Goal: Task Accomplishment & Management: Use online tool/utility

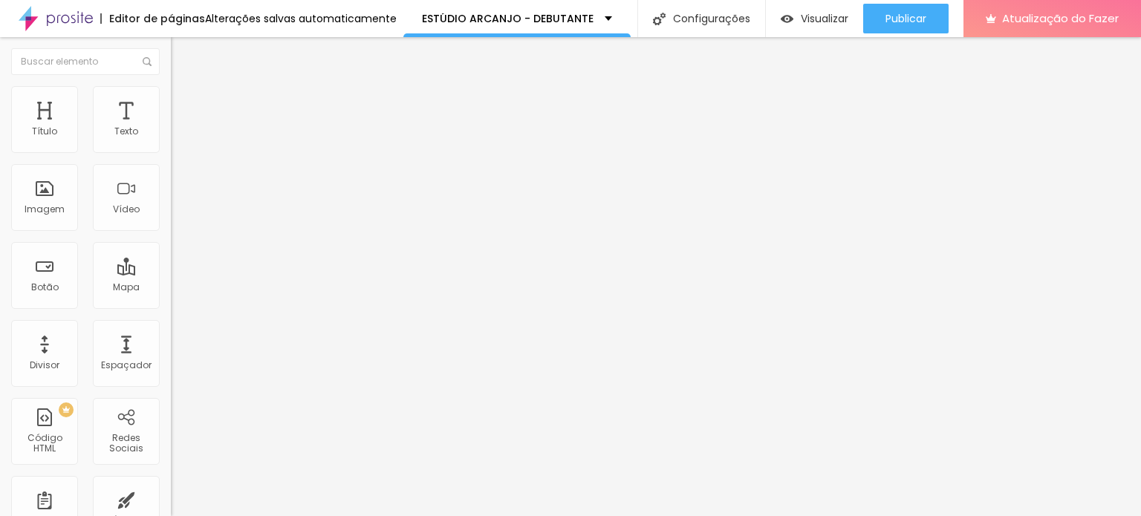
click at [171, 140] on input "https://www.youtube.com/watch?v=pGoFso7GhrQ" at bounding box center [260, 132] width 178 height 15
drag, startPoint x: 143, startPoint y: 166, endPoint x: 0, endPoint y: 166, distance: 143.3
click at [171, 166] on div "URL do vídeo https://www.youtube.com/watch?v=pGoFso7GhrQ Alinhamento Proporção …" at bounding box center [256, 202] width 171 height 172
type input "atch?v=pGoFso7GhrQ"
drag, startPoint x: 133, startPoint y: 165, endPoint x: 0, endPoint y: 165, distance: 132.9
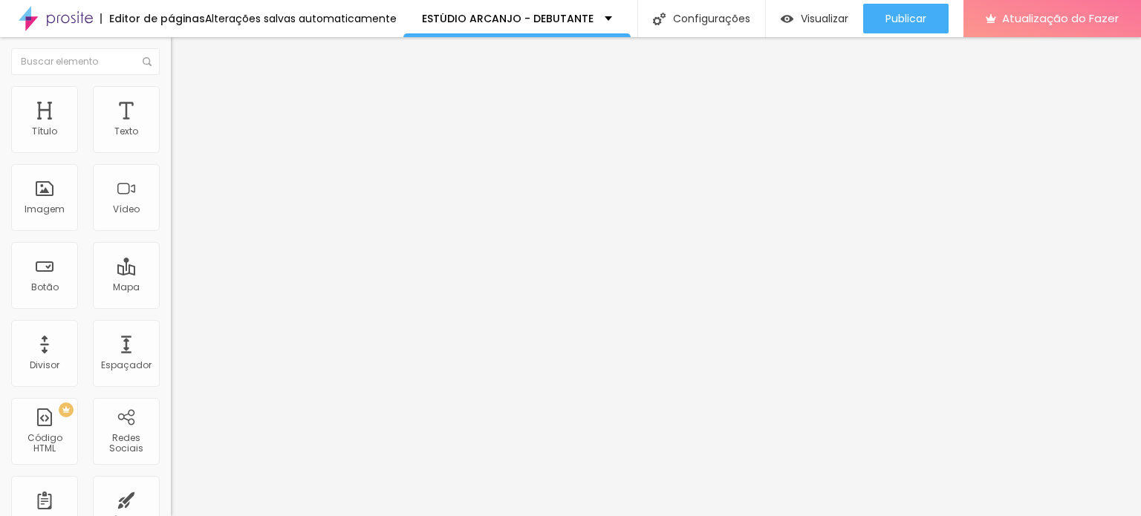
click at [171, 165] on div "URL do vídeo atch?v=pGoFso7GhrQ Alinhamento Proporção 16:9 de largura Ultrawide…" at bounding box center [256, 202] width 171 height 172
paste input "https://youtu.be/QPuus9Xkbn8?si=SZGp3L4gllmfSQO6"
type input "https://youtu.be/QPuus9Xkbn8?si=SZGp3L4gllmfSQO6"
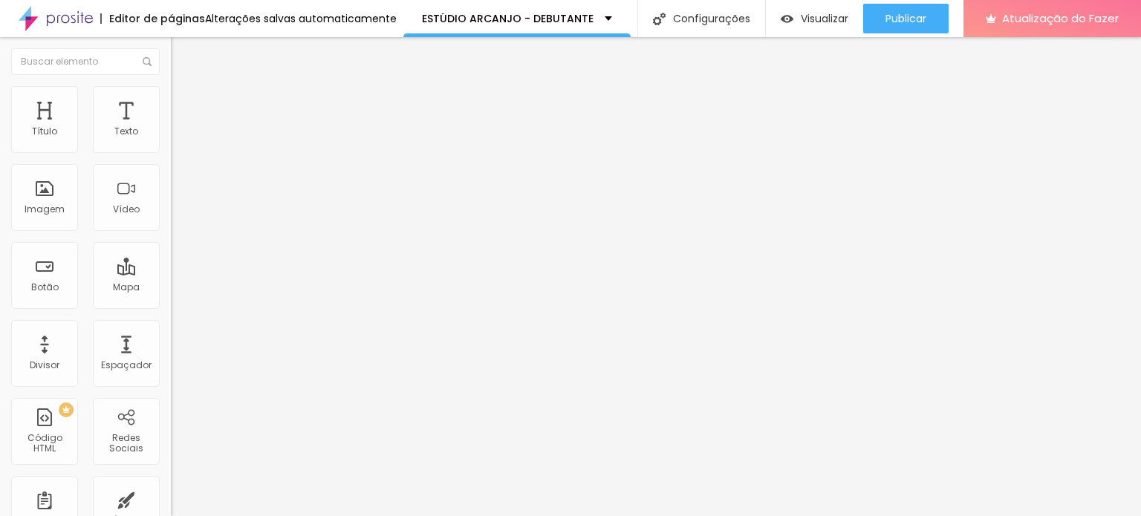
click at [171, 140] on input "https://youtu.be/QPuus9Xkbn8?si=SZGp3L4gllmfSQO6" at bounding box center [260, 132] width 178 height 15
drag, startPoint x: 131, startPoint y: 167, endPoint x: 7, endPoint y: 167, distance: 123.3
click at [171, 167] on div "URL do vídeo https://youtu.be/QPuus9Xkbn8?si=SZGp3L4gllmfSQO6 Alinhamento Propo…" at bounding box center [256, 202] width 171 height 172
type input "Xkbn8?si=SZGp3L4gllmfSQO6"
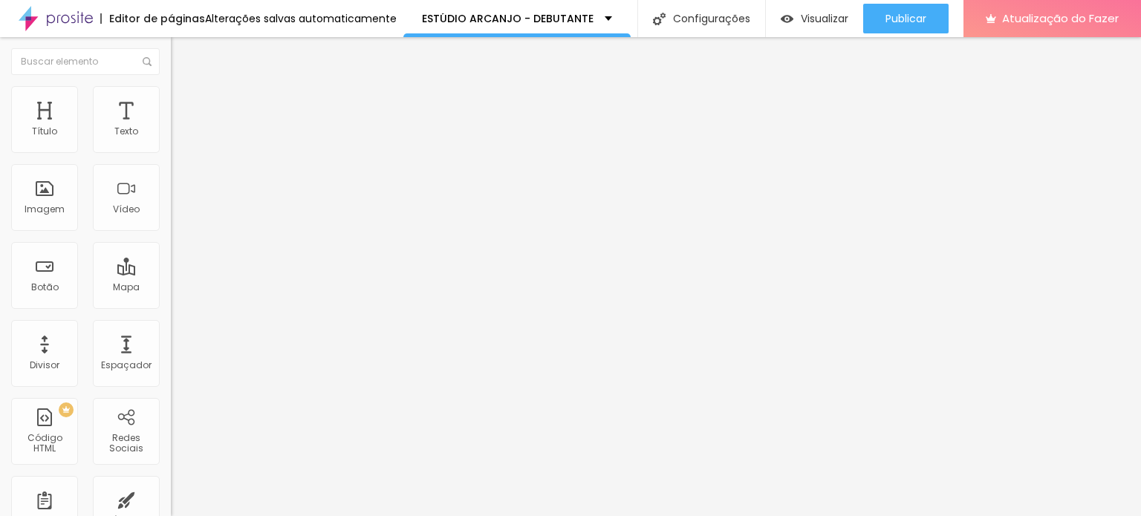
drag, startPoint x: 144, startPoint y: 166, endPoint x: 8, endPoint y: 166, distance: 135.9
click at [171, 166] on div "URL do vídeo Xkbn8?si=SZGp3L4gllmfSQO6 Alinhamento Proporção 16:9 de largura Ul…" at bounding box center [256, 202] width 171 height 172
drag, startPoint x: 131, startPoint y: 168, endPoint x: 0, endPoint y: 168, distance: 130.7
click at [171, 168] on div "URL do vídeo Alinhamento Proporção 16:9 de largura Ultrawide 21:9 Wide 16:9 Sta…" at bounding box center [256, 202] width 171 height 172
paste input "https://www.youtube.com/watch?v=2ibl97VNOSw"
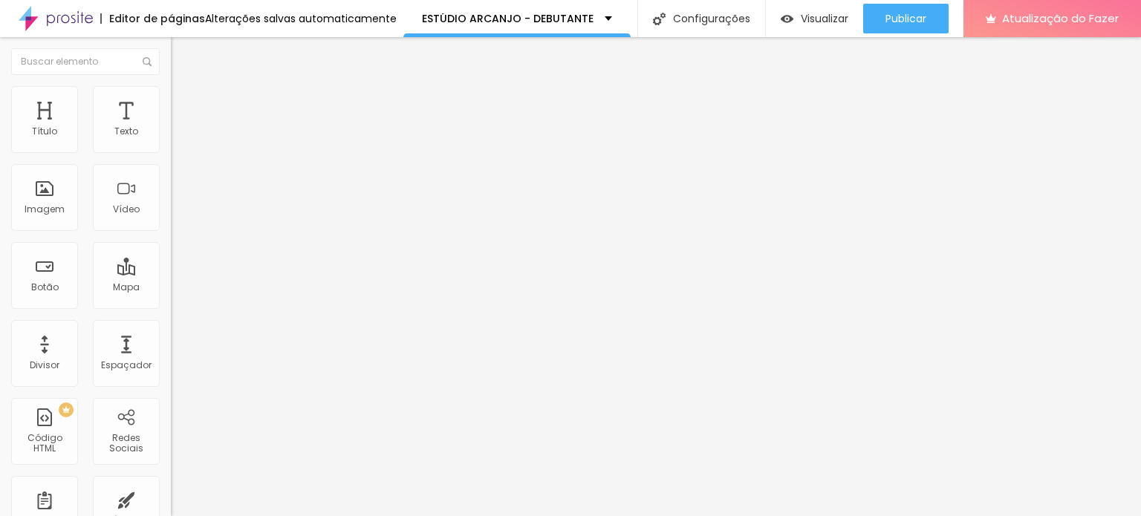
scroll to position [0, 89]
type input "https://www.youtube.com/watch?v=2ibl97VNOSw"
click at [171, 337] on div "Editar nulo Conteúdo Estilo Avançado URL do vídeo https://www.youtube.com/watch…" at bounding box center [256, 276] width 171 height 479
